Goal: Information Seeking & Learning: Learn about a topic

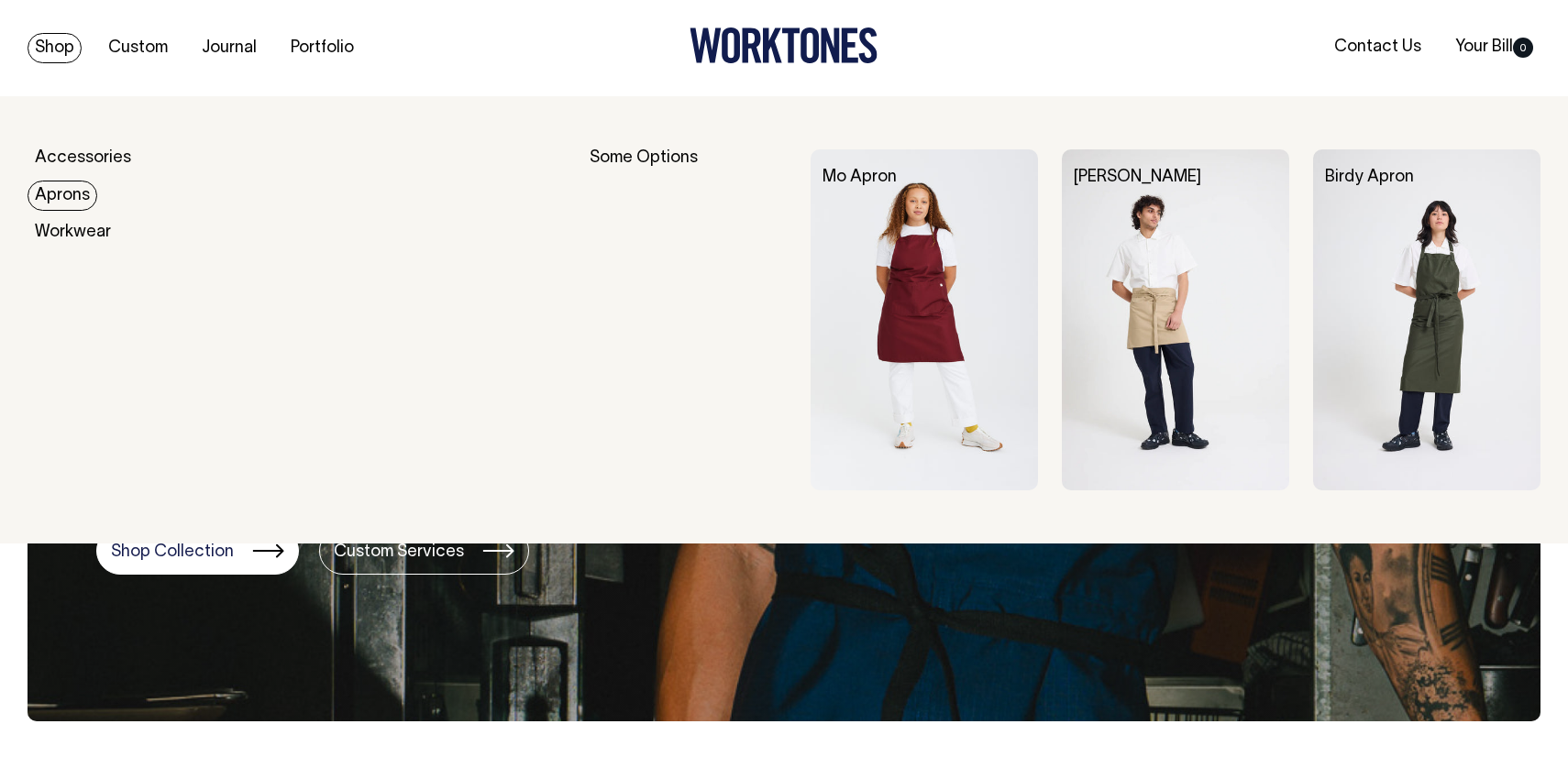
click at [61, 195] on link "Aprons" at bounding box center [62, 195] width 70 height 31
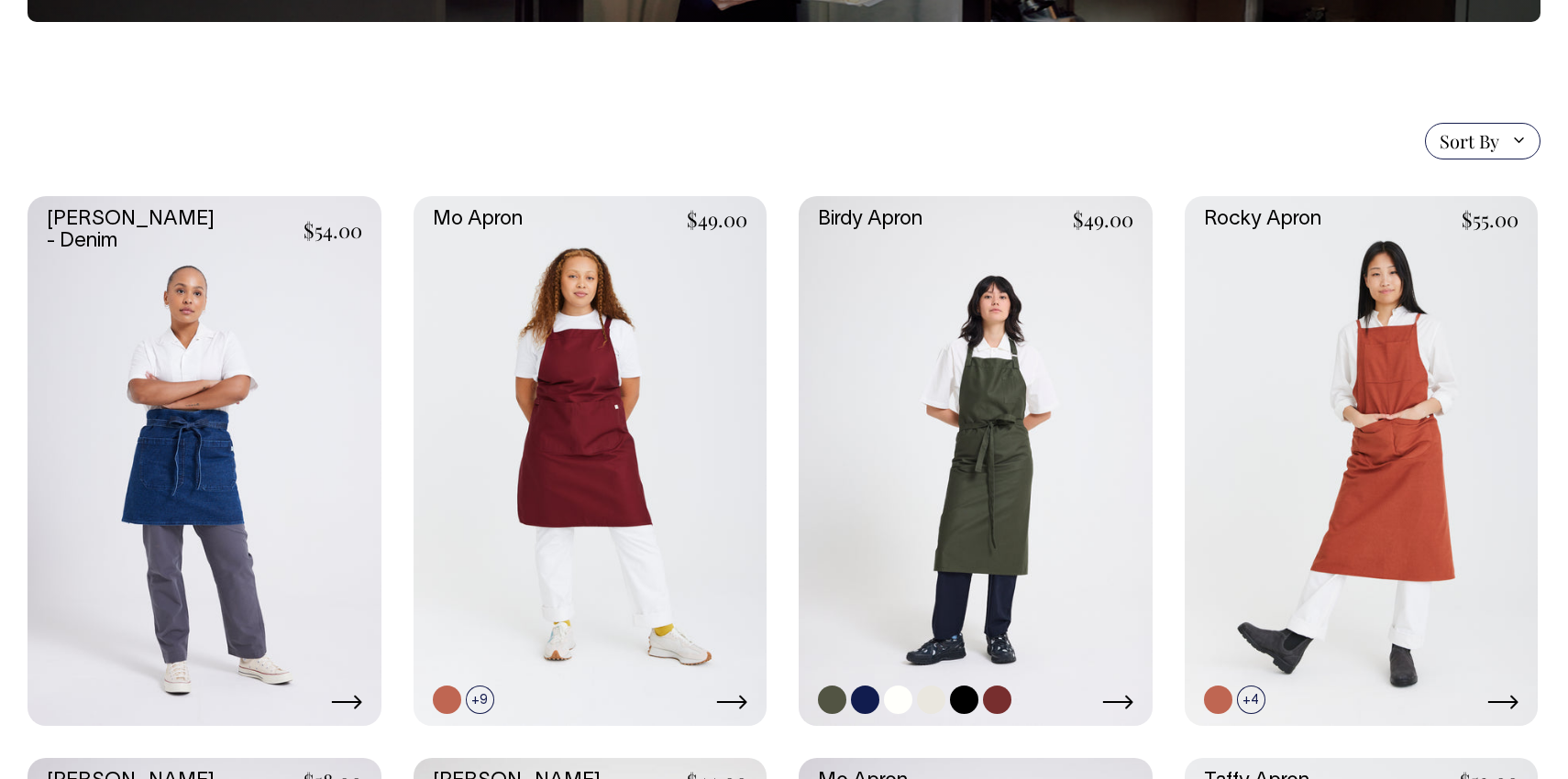
scroll to position [368, 0]
click at [869, 700] on link at bounding box center [865, 699] width 29 height 29
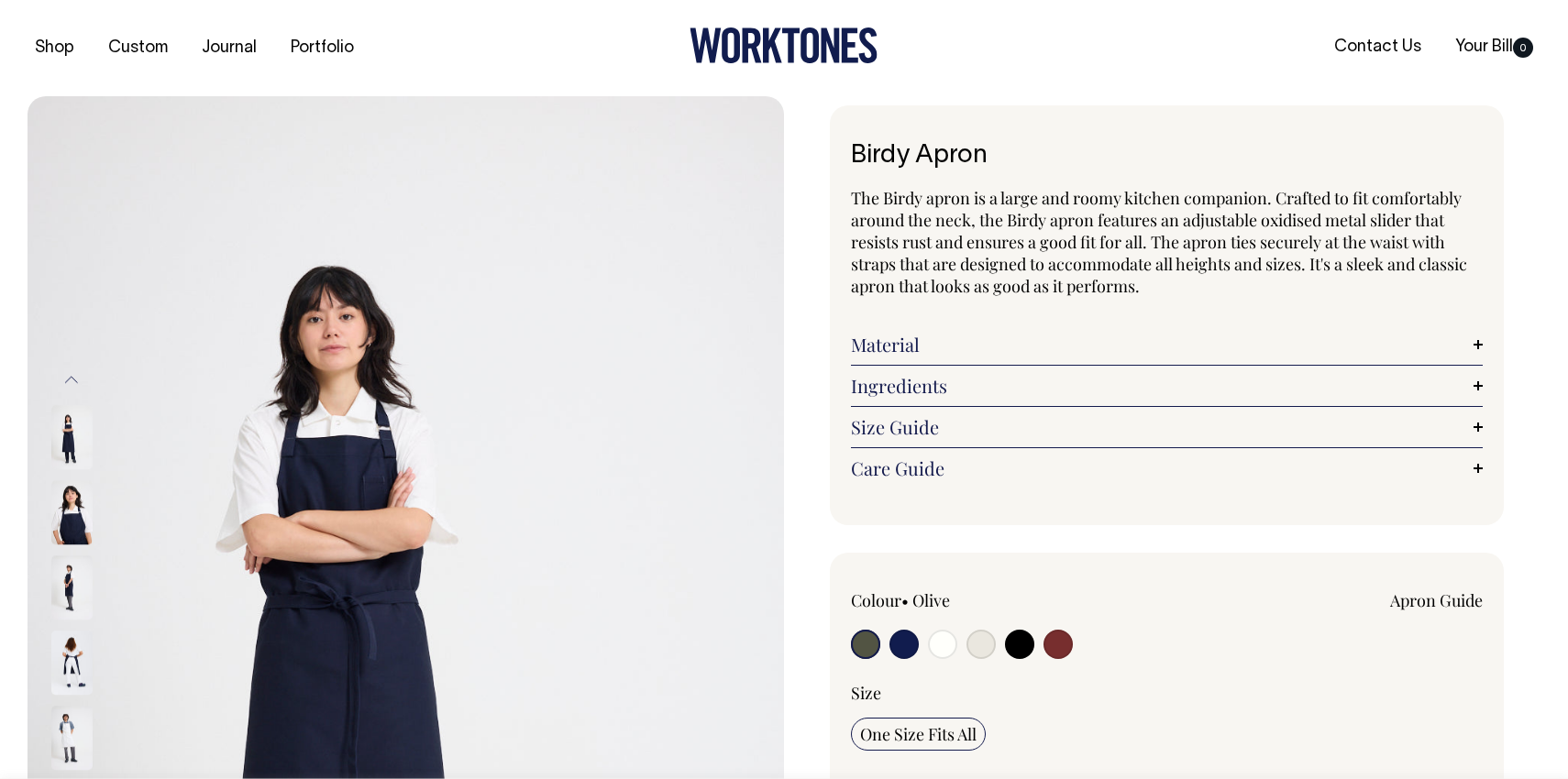
radio input "true"
select select "Dark Navy"
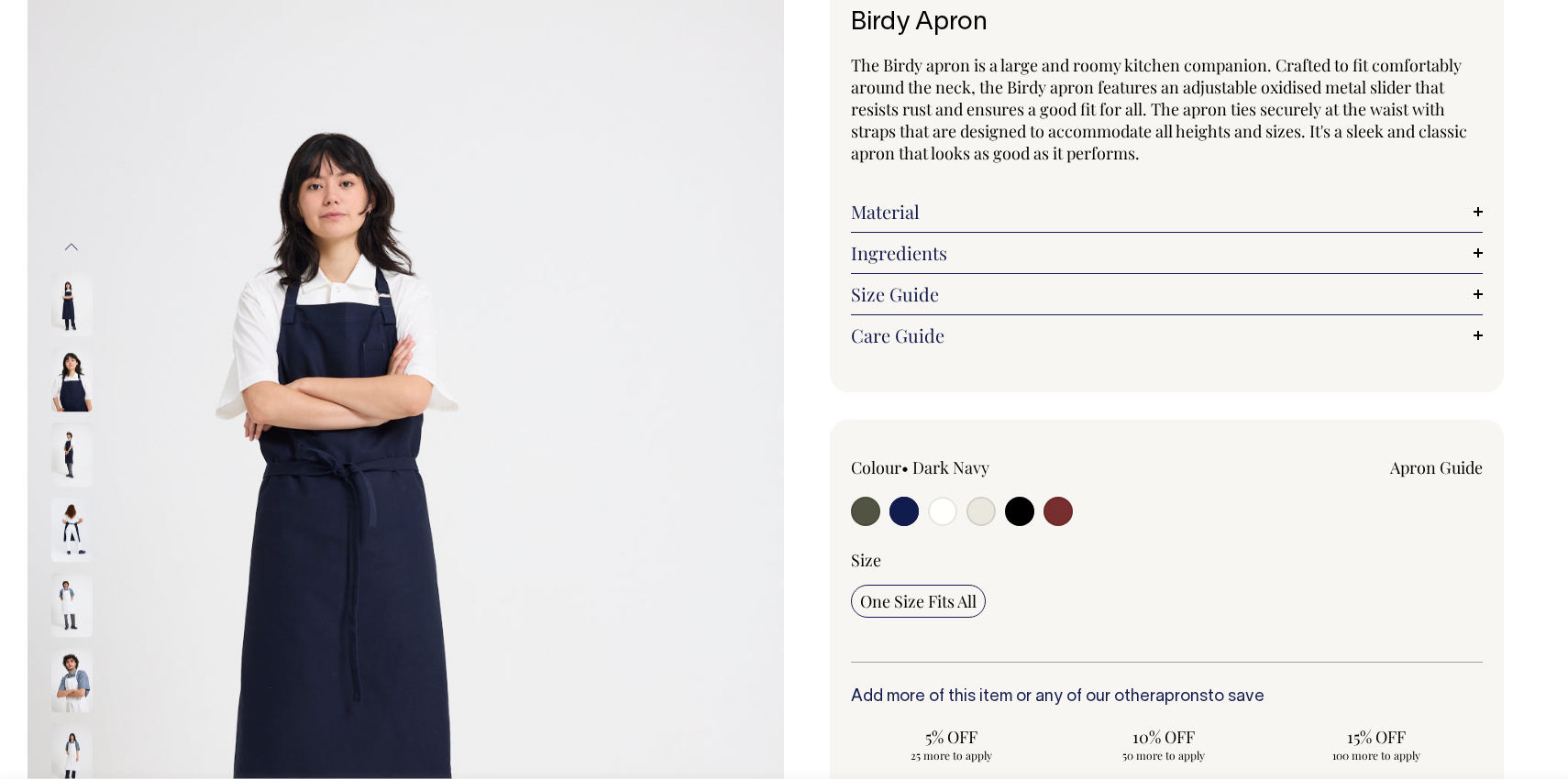
scroll to position [133, 0]
click at [945, 500] on input "radio" at bounding box center [942, 510] width 30 height 30
radio input "true"
select select "Off-White"
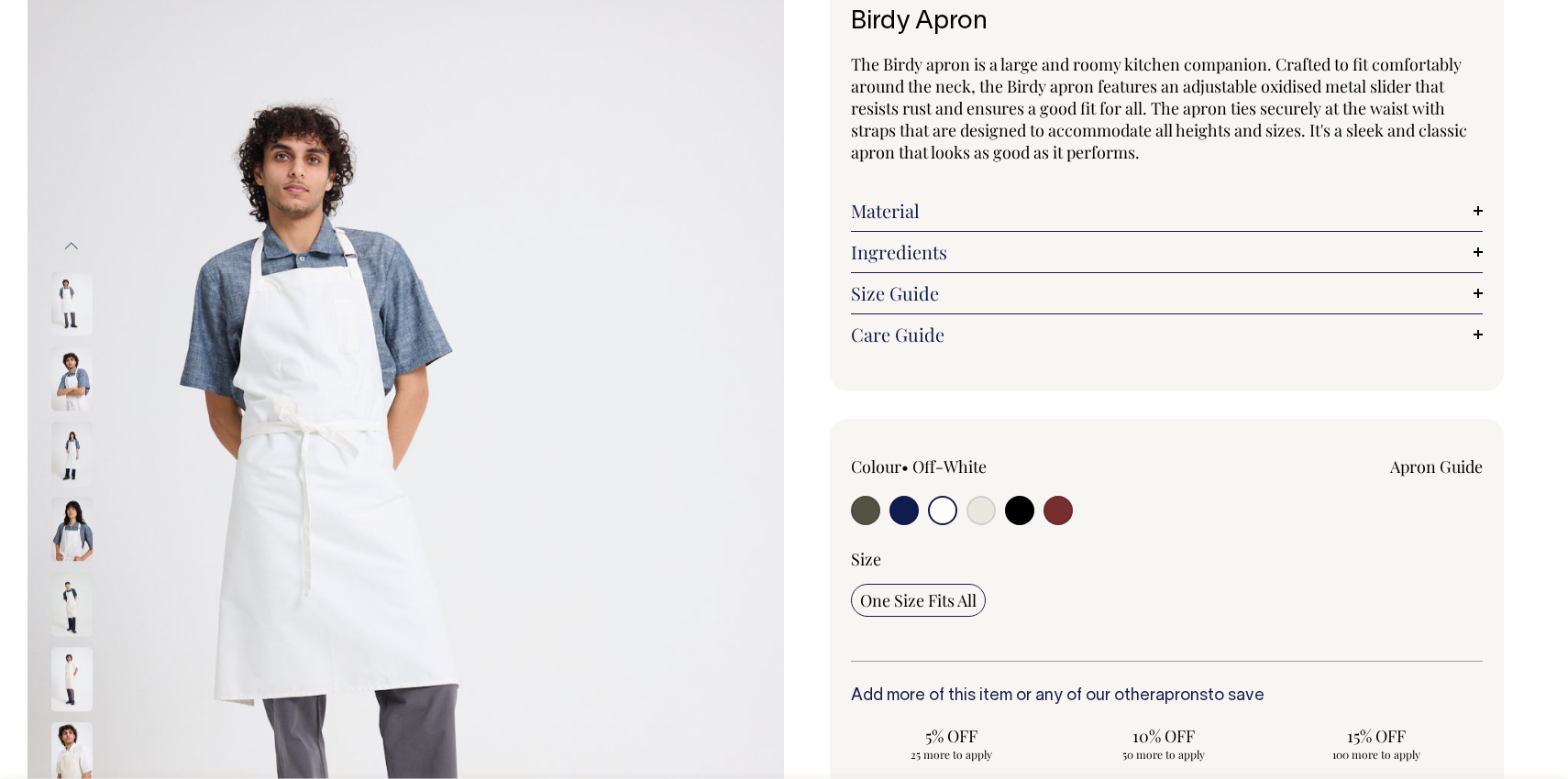
click at [982, 509] on input "radio" at bounding box center [981, 510] width 30 height 30
radio input "true"
select select "Natural"
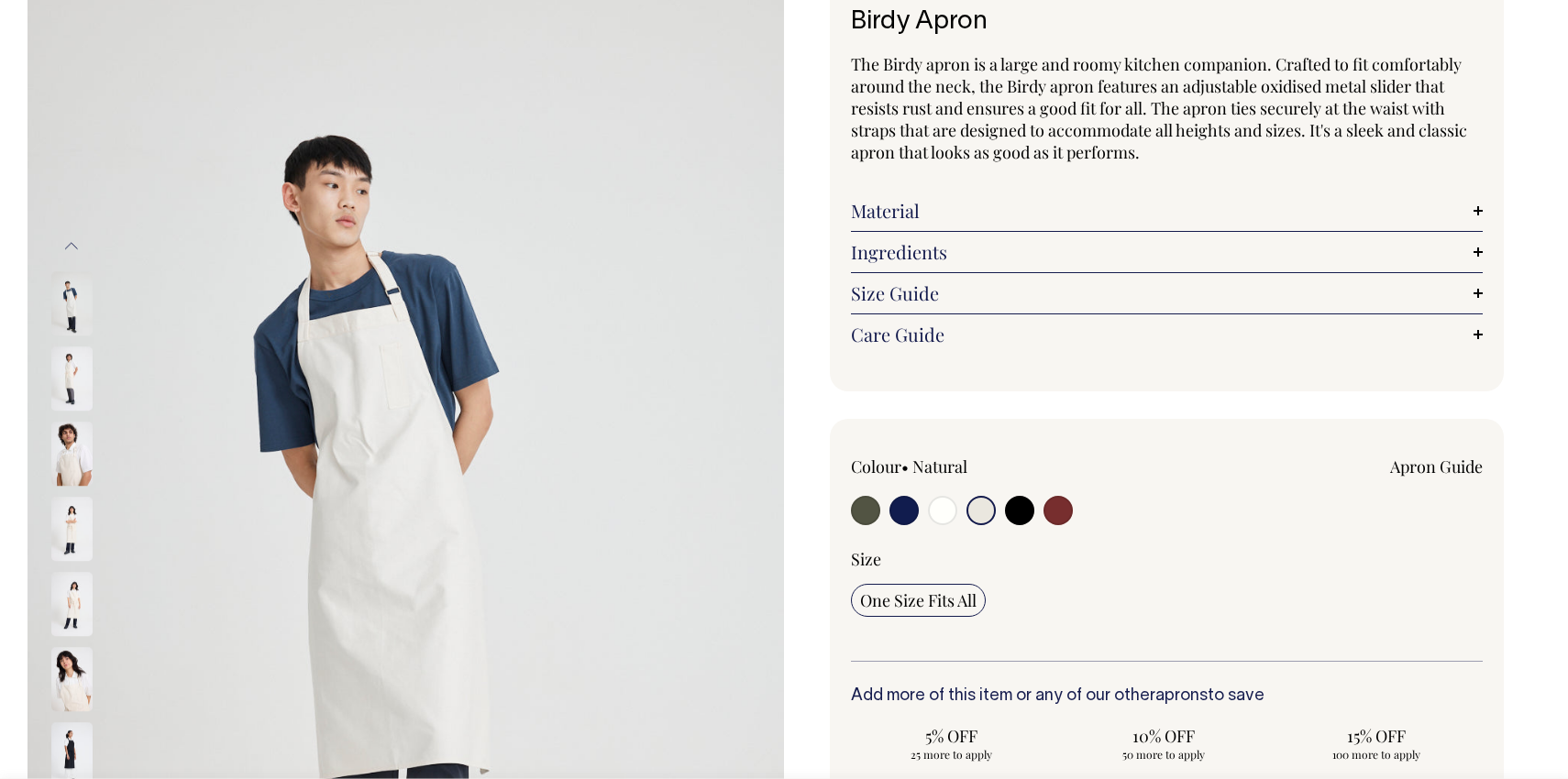
click at [1015, 508] on input "radio" at bounding box center [1019, 510] width 30 height 30
radio input "true"
select select "Black"
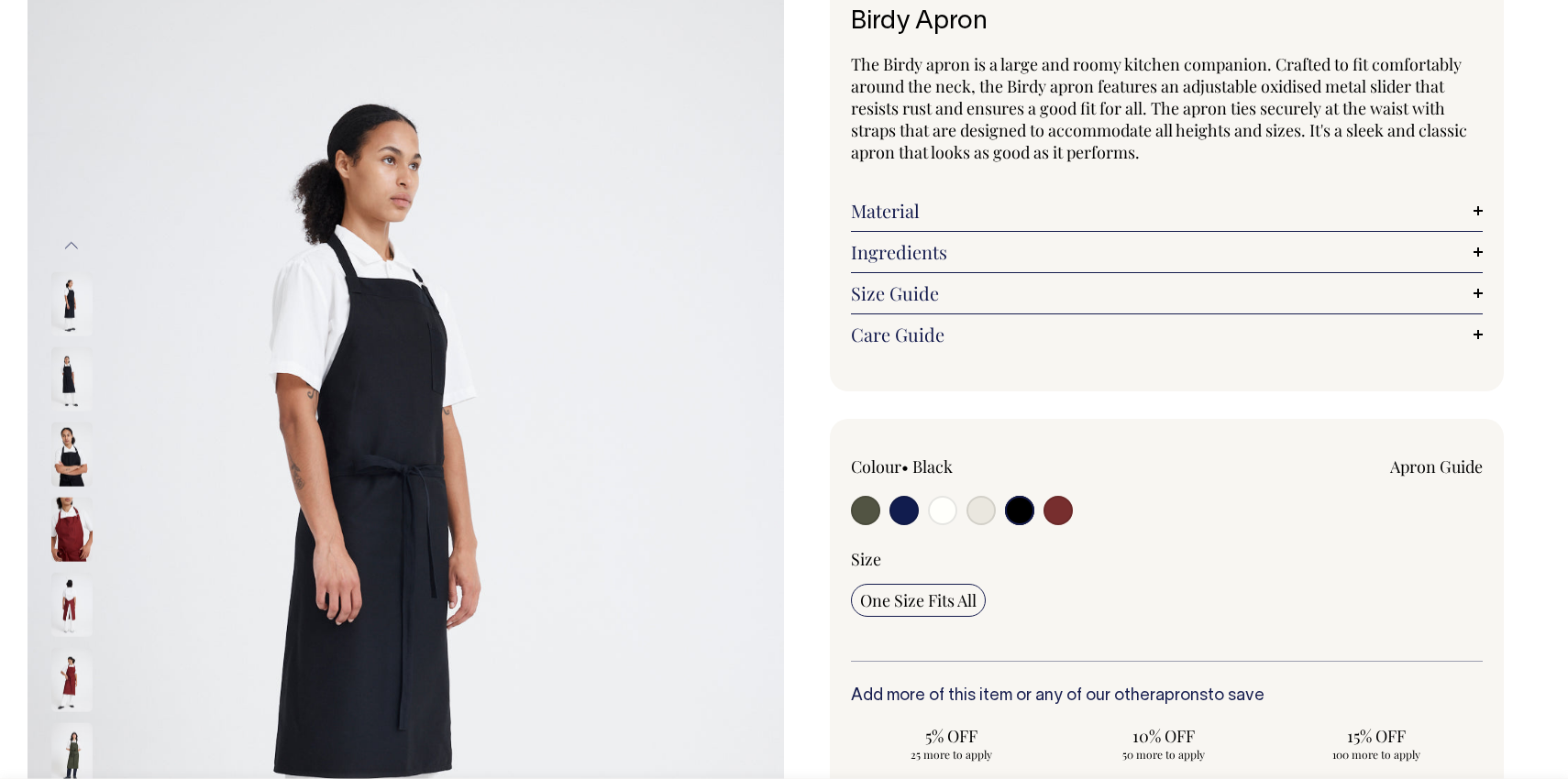
click at [1058, 510] on input "radio" at bounding box center [1058, 510] width 30 height 30
radio input "true"
select select "Burgundy"
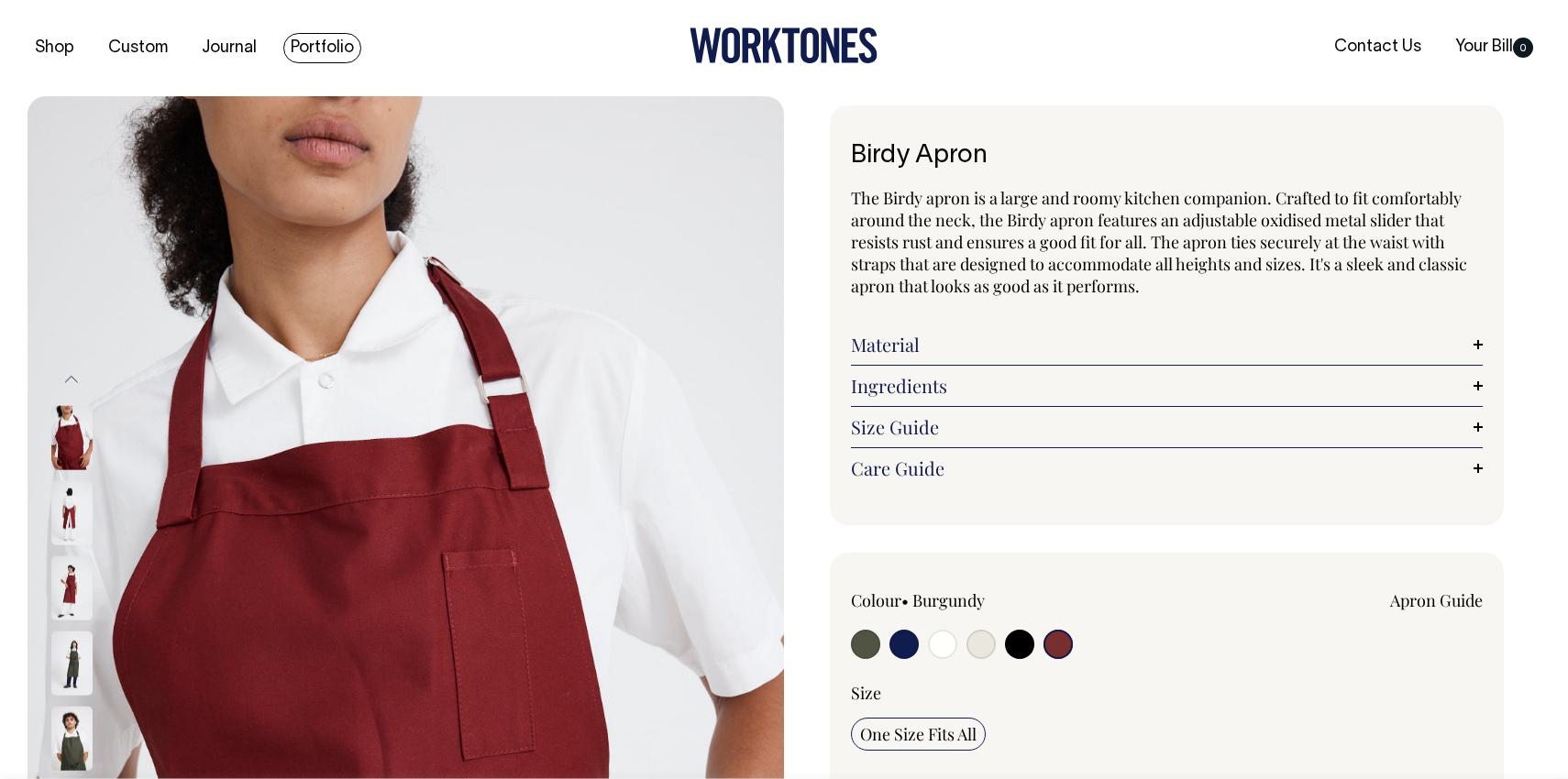
click at [325, 40] on link "Portfolio" at bounding box center [322, 48] width 78 height 31
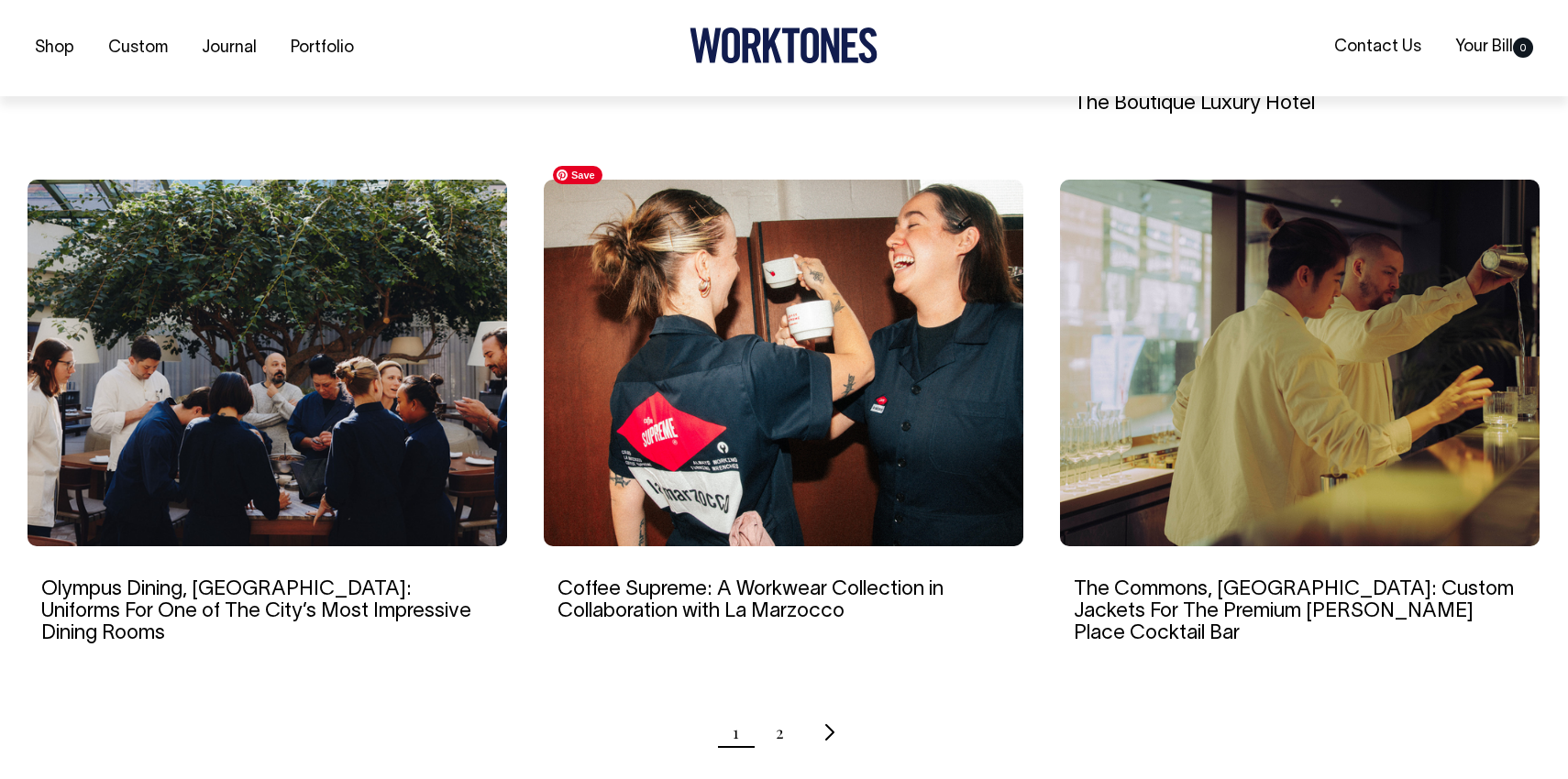
click at [754, 384] on img at bounding box center [784, 363] width 480 height 367
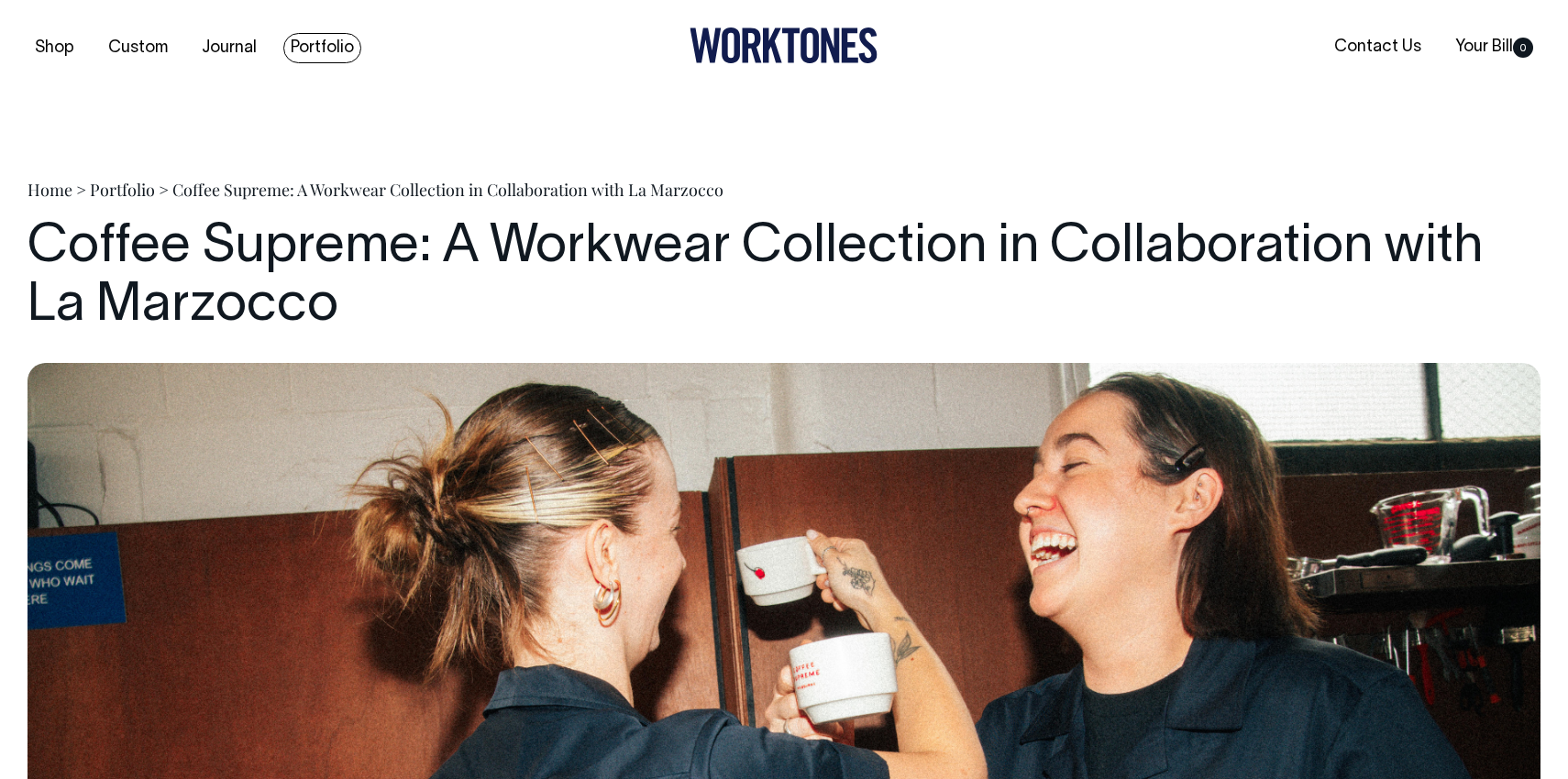
click at [304, 41] on link "Portfolio" at bounding box center [322, 48] width 78 height 31
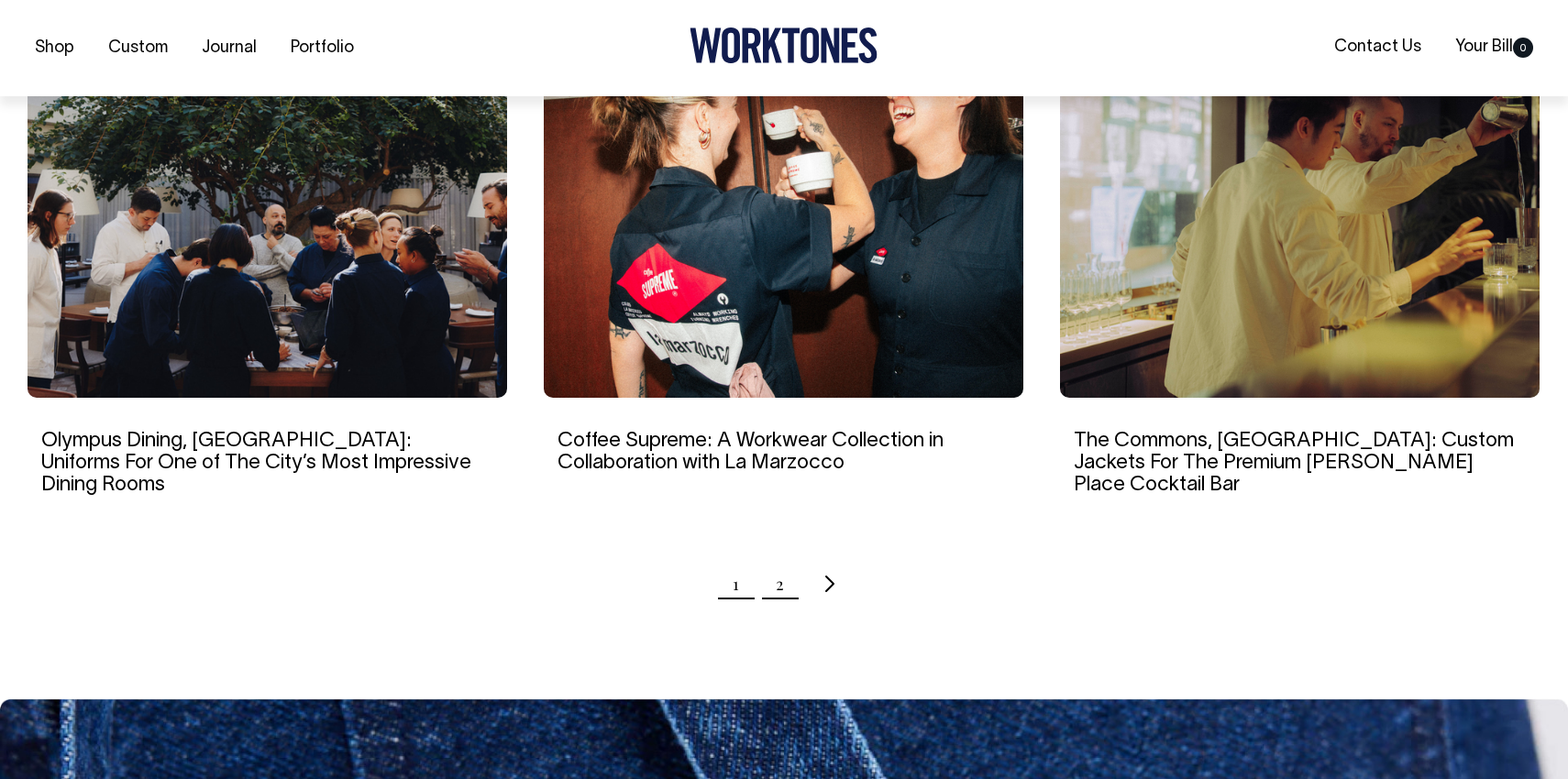
scroll to position [1808, 0]
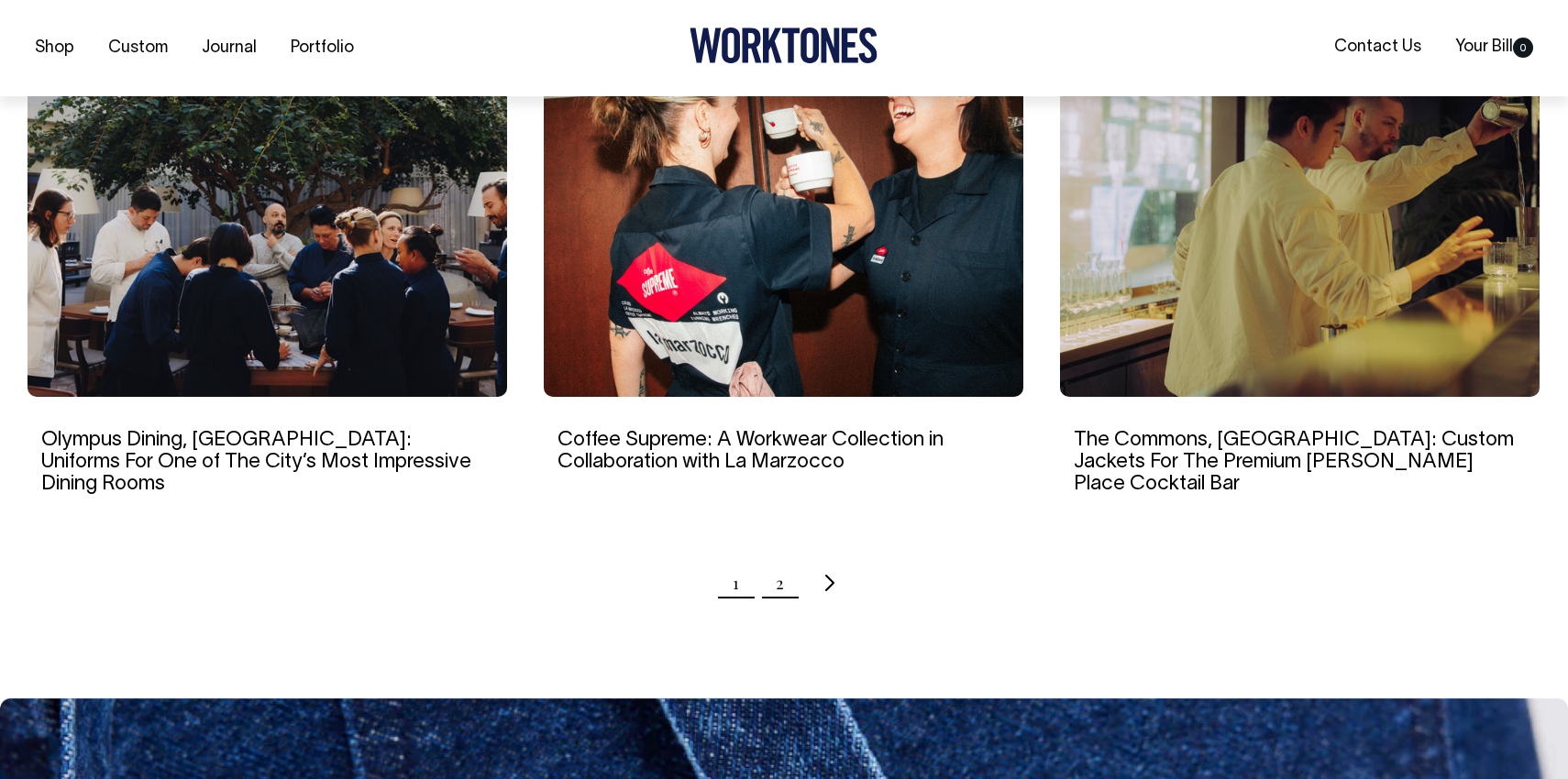
click at [778, 560] on link "2" at bounding box center [779, 583] width 8 height 45
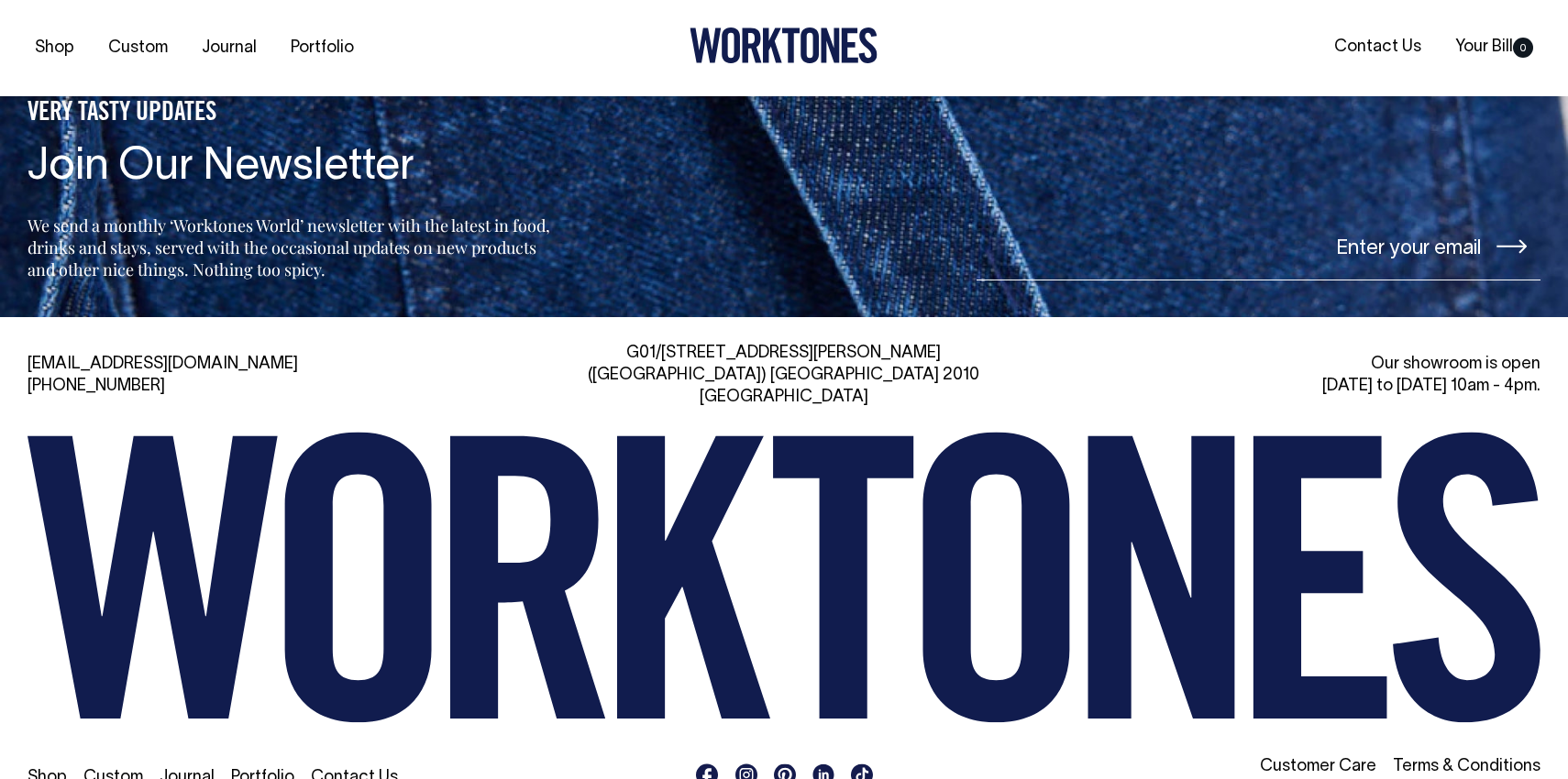
scroll to position [2592, 0]
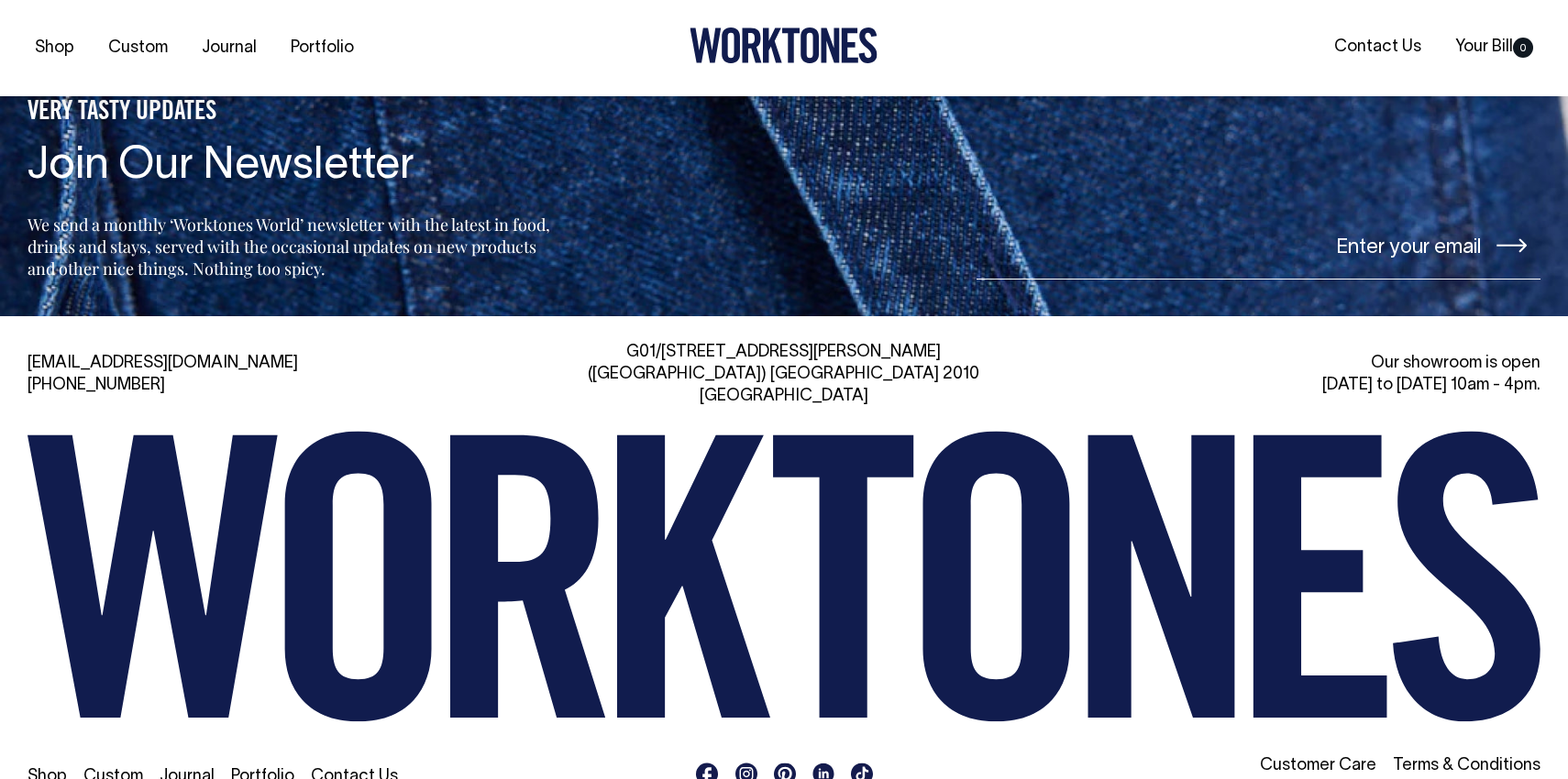
click at [747, 762] on rect at bounding box center [747, 773] width 22 height 22
